Goal: Obtain resource: Obtain resource

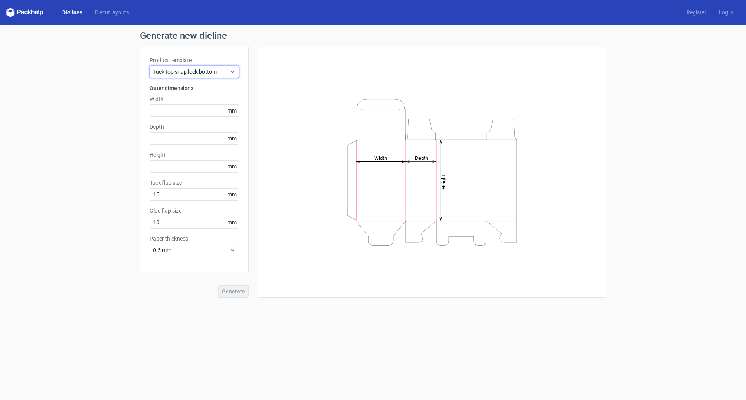
click at [195, 72] on span "Tuck top snap lock bottom" at bounding box center [191, 72] width 77 height 8
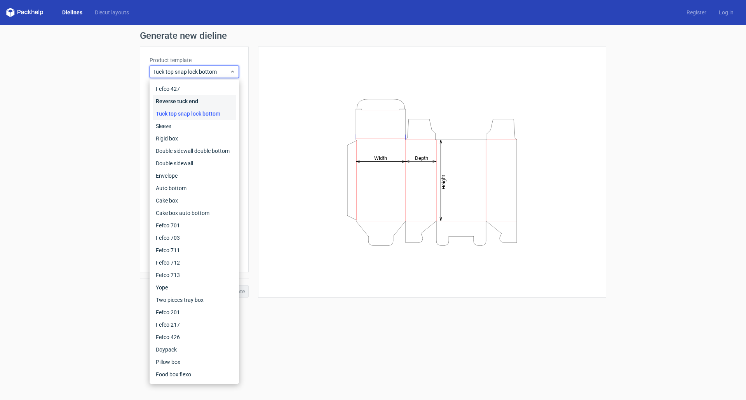
click at [186, 100] on div "Reverse tuck end" at bounding box center [194, 101] width 83 height 12
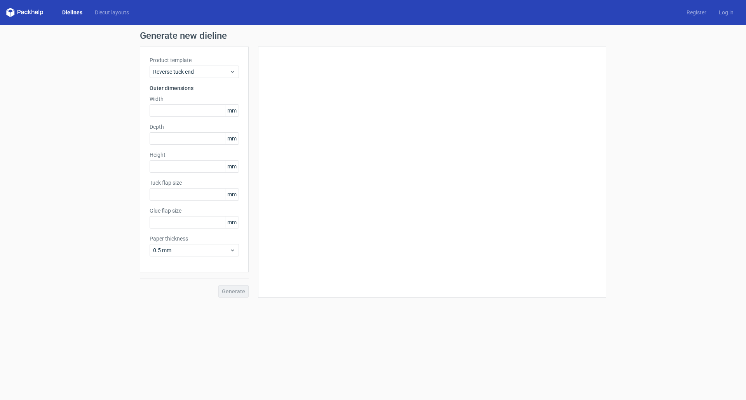
type input "15"
type input "10"
click at [203, 71] on span "Reverse tuck end" at bounding box center [191, 72] width 77 height 8
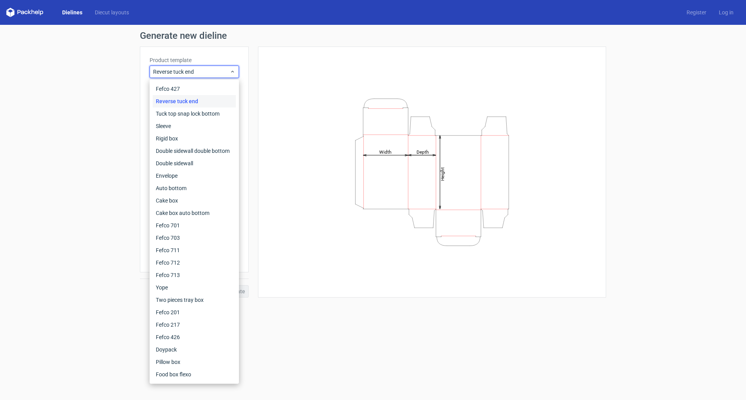
drag, startPoint x: 87, startPoint y: 73, endPoint x: 157, endPoint y: 96, distance: 73.7
click at [87, 74] on div "Generate new dieline Product template Reverse tuck end Outer dimensions Width m…" at bounding box center [373, 164] width 746 height 279
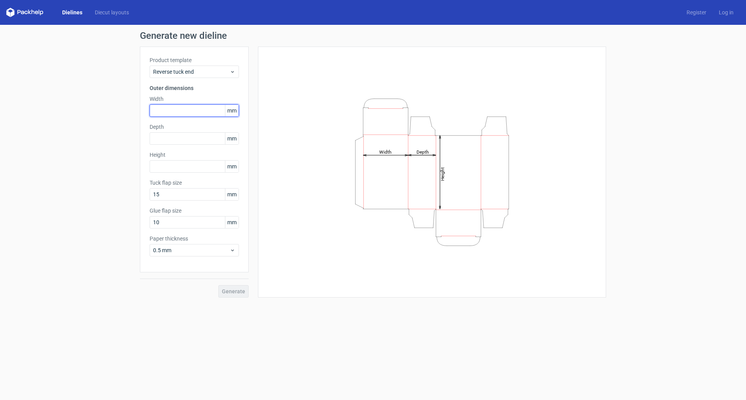
click at [179, 117] on input "text" at bounding box center [194, 110] width 89 height 12
type input "90"
type input "70"
click at [164, 164] on input "text" at bounding box center [194, 166] width 89 height 12
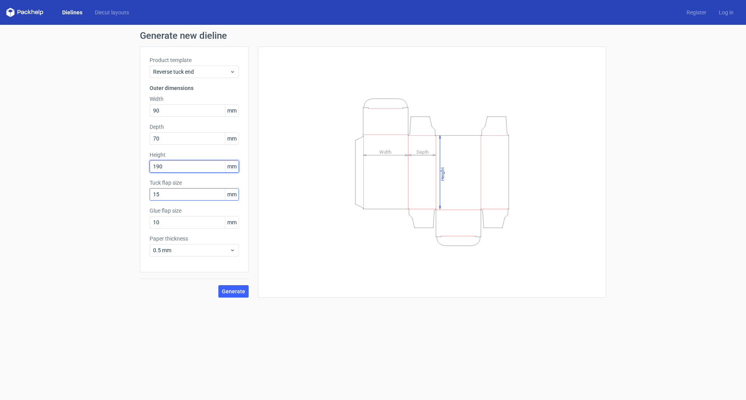
type input "190"
click at [172, 196] on input "15" at bounding box center [194, 194] width 89 height 12
click at [180, 254] on span "0.5 mm" at bounding box center [191, 251] width 77 height 8
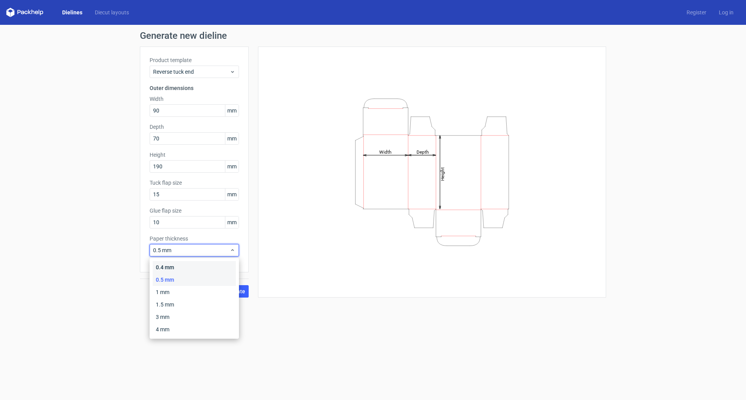
click at [178, 271] on div "0.4 mm" at bounding box center [194, 267] width 83 height 12
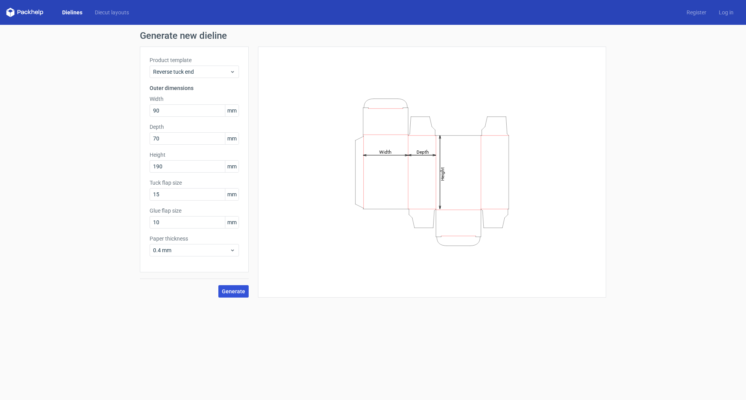
click at [236, 292] on span "Generate" at bounding box center [233, 291] width 23 height 5
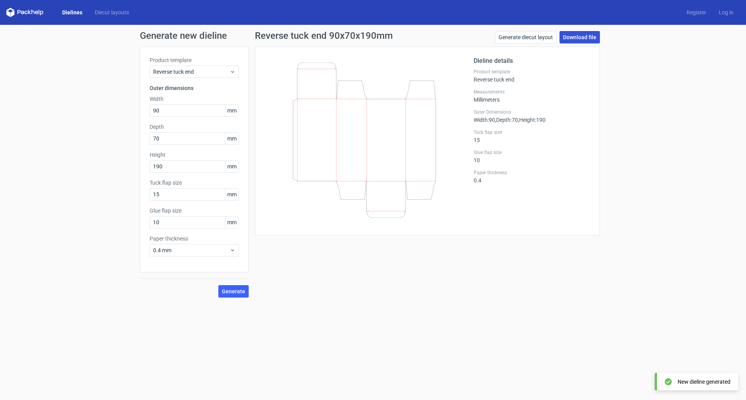
click at [578, 35] on link "Download file" at bounding box center [579, 37] width 40 height 12
